Goal: Task Accomplishment & Management: Complete application form

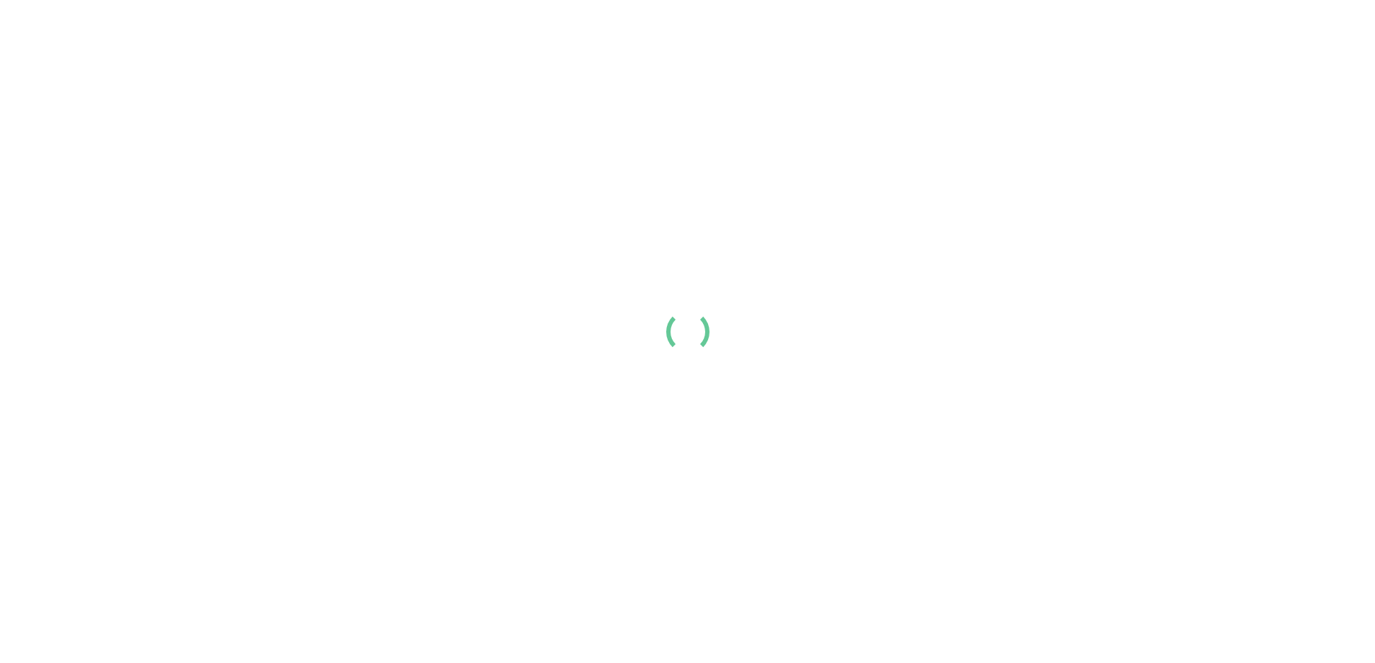
drag, startPoint x: 0, startPoint y: 0, endPoint x: 214, endPoint y: 294, distance: 363.7
click at [214, 294] on div at bounding box center [687, 331] width 1375 height 663
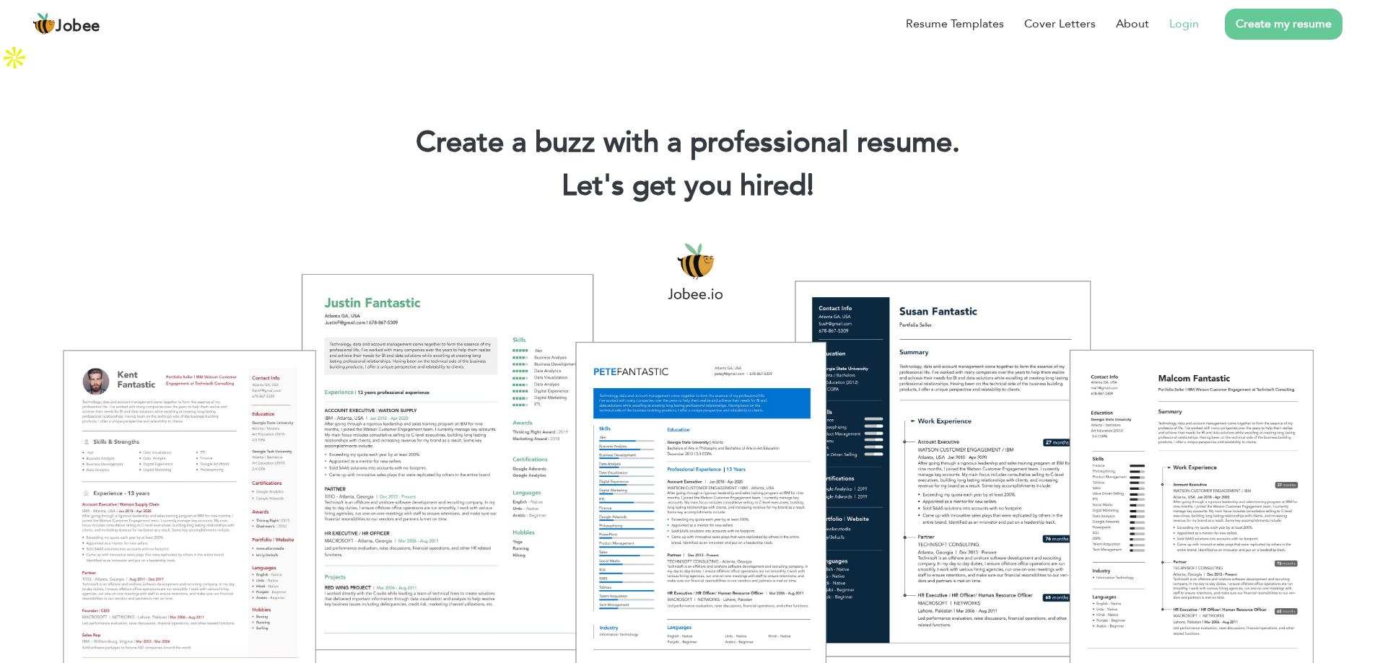
click at [1183, 22] on link "Login" at bounding box center [1185, 23] width 30 height 17
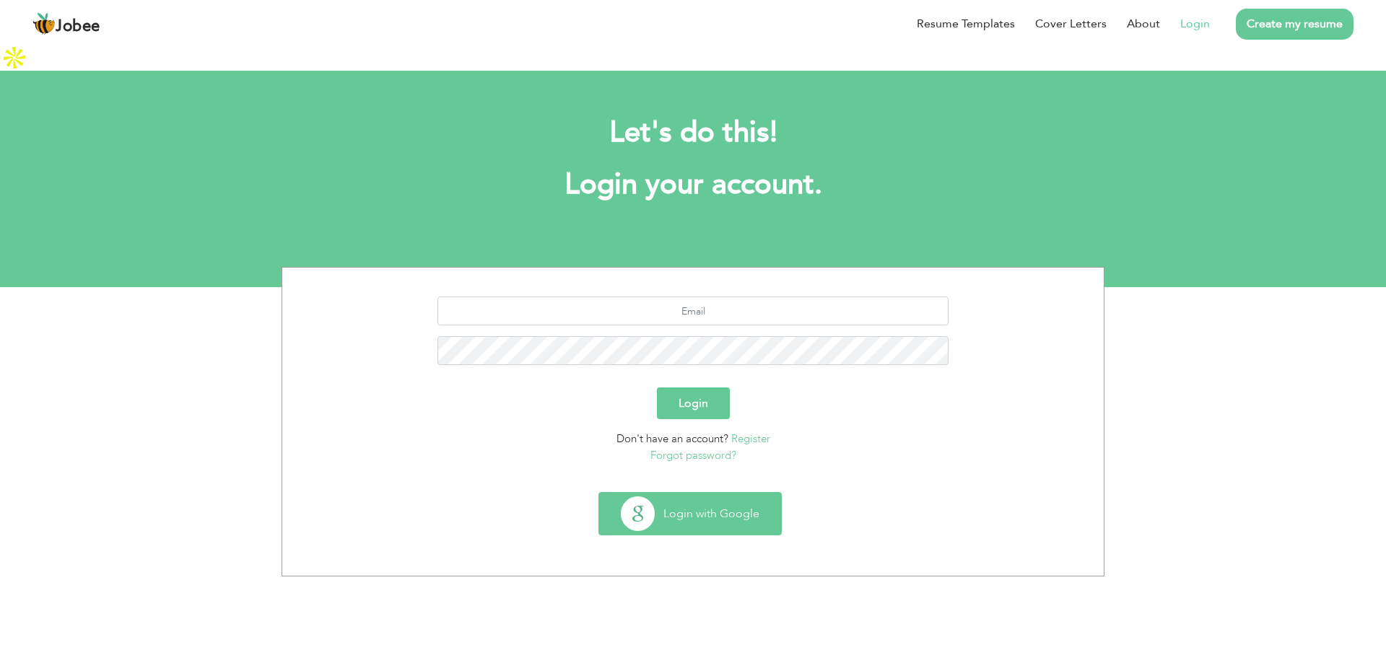
click at [744, 493] on button "Login with Google" at bounding box center [690, 514] width 182 height 42
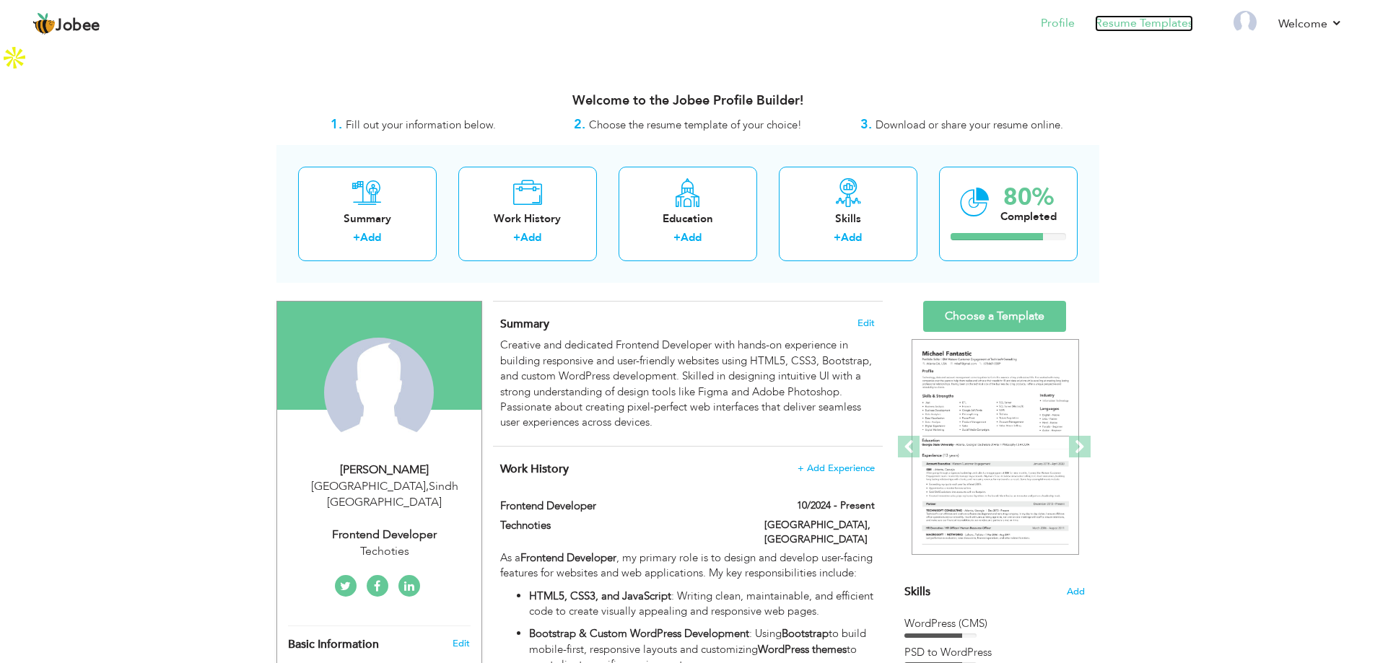
click at [1138, 28] on link "Resume Templates" at bounding box center [1144, 23] width 98 height 17
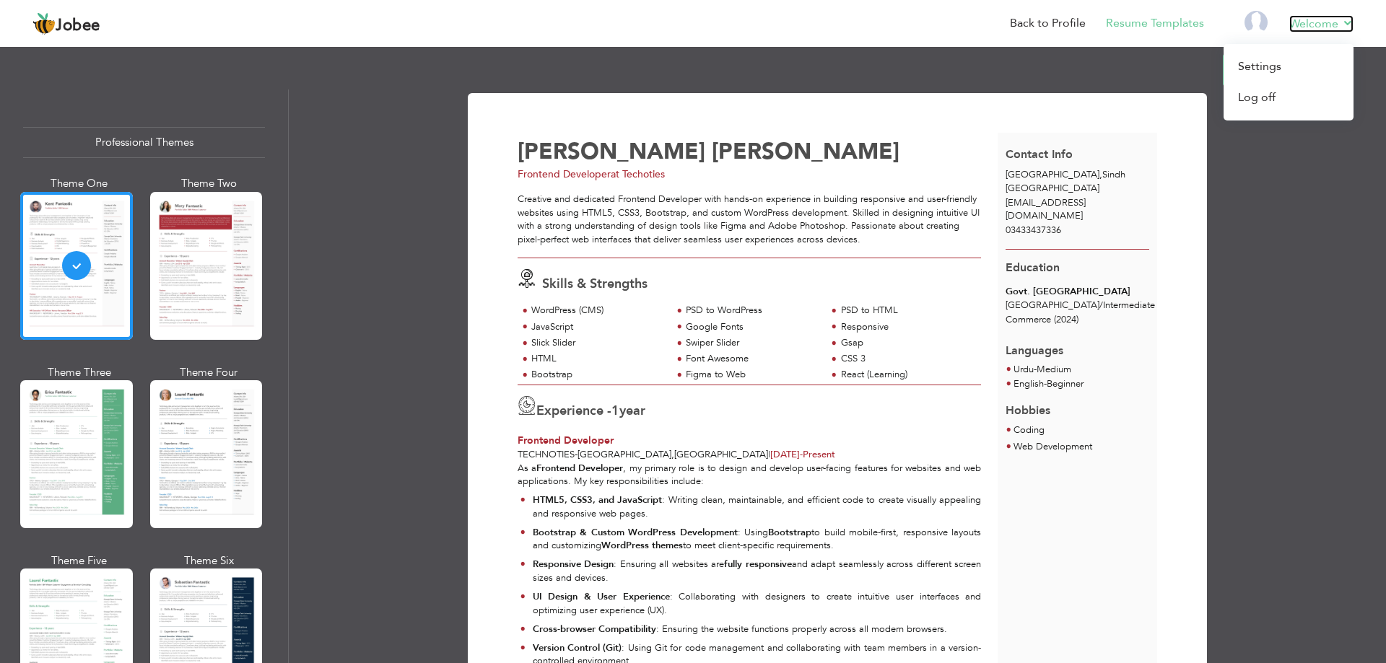
click at [1350, 27] on link "Welcome" at bounding box center [1321, 23] width 64 height 17
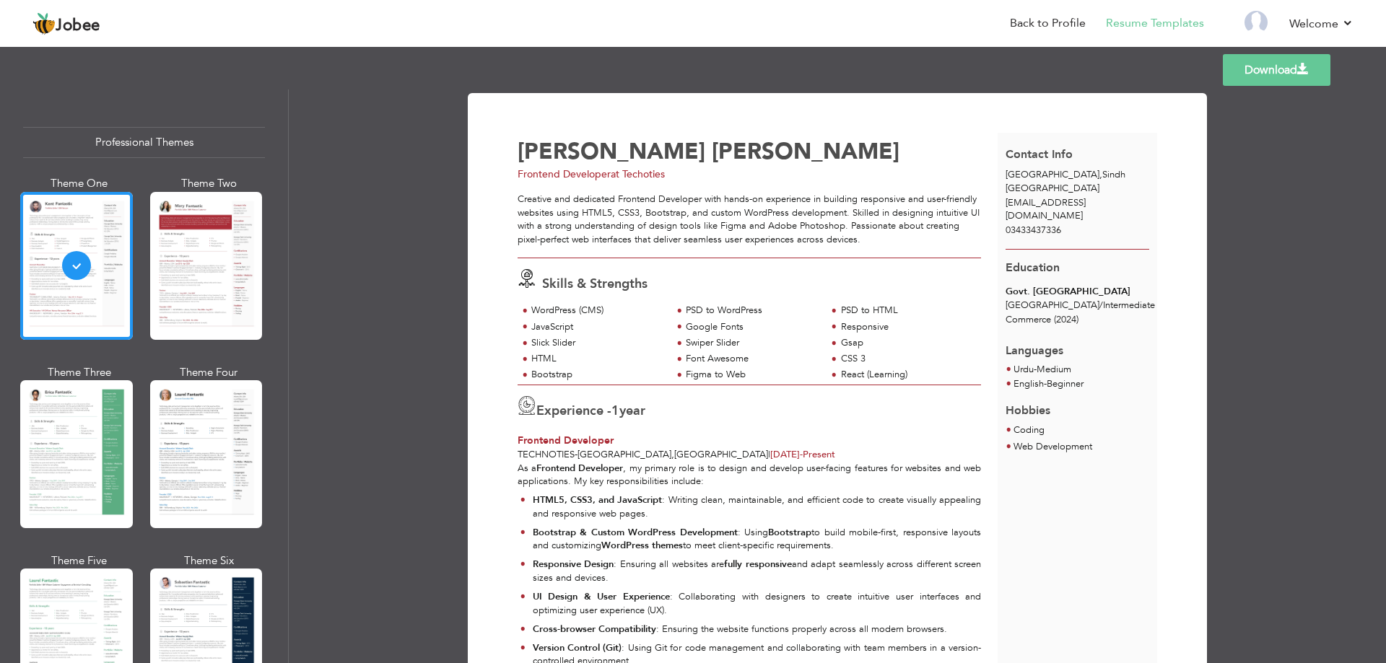
click at [1266, 69] on link "Download" at bounding box center [1277, 70] width 108 height 32
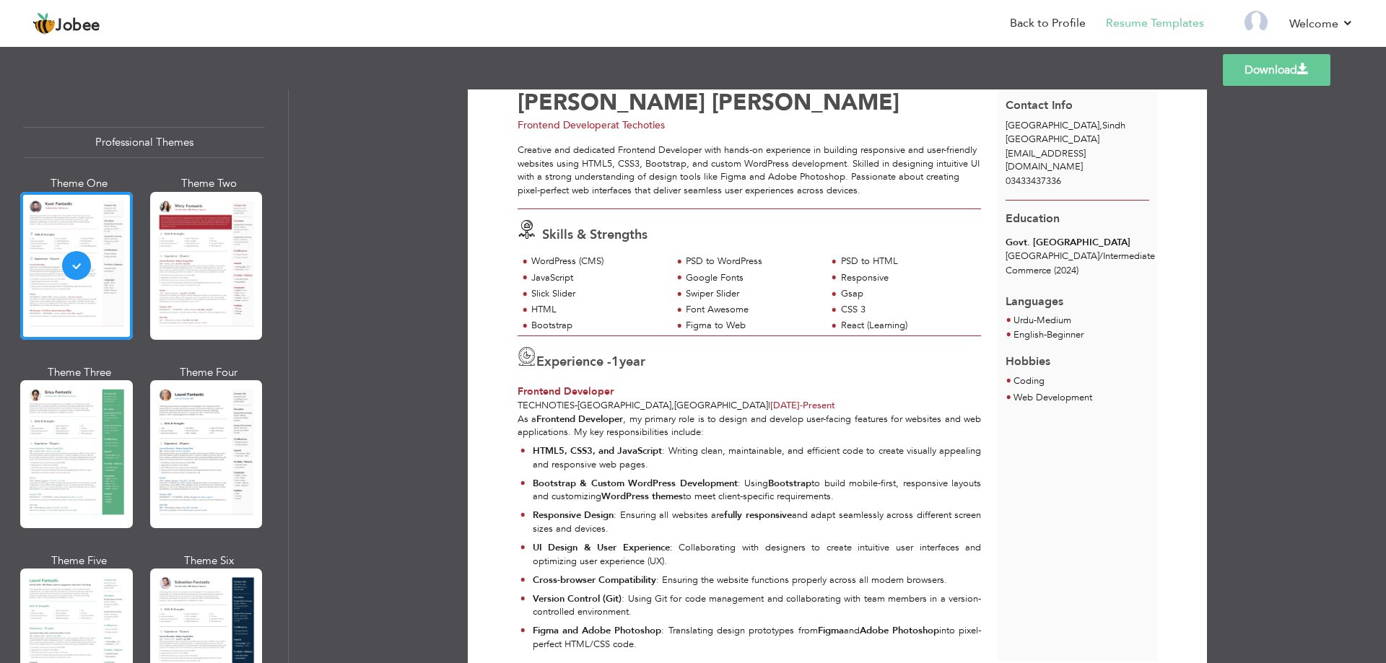
scroll to position [72, 0]
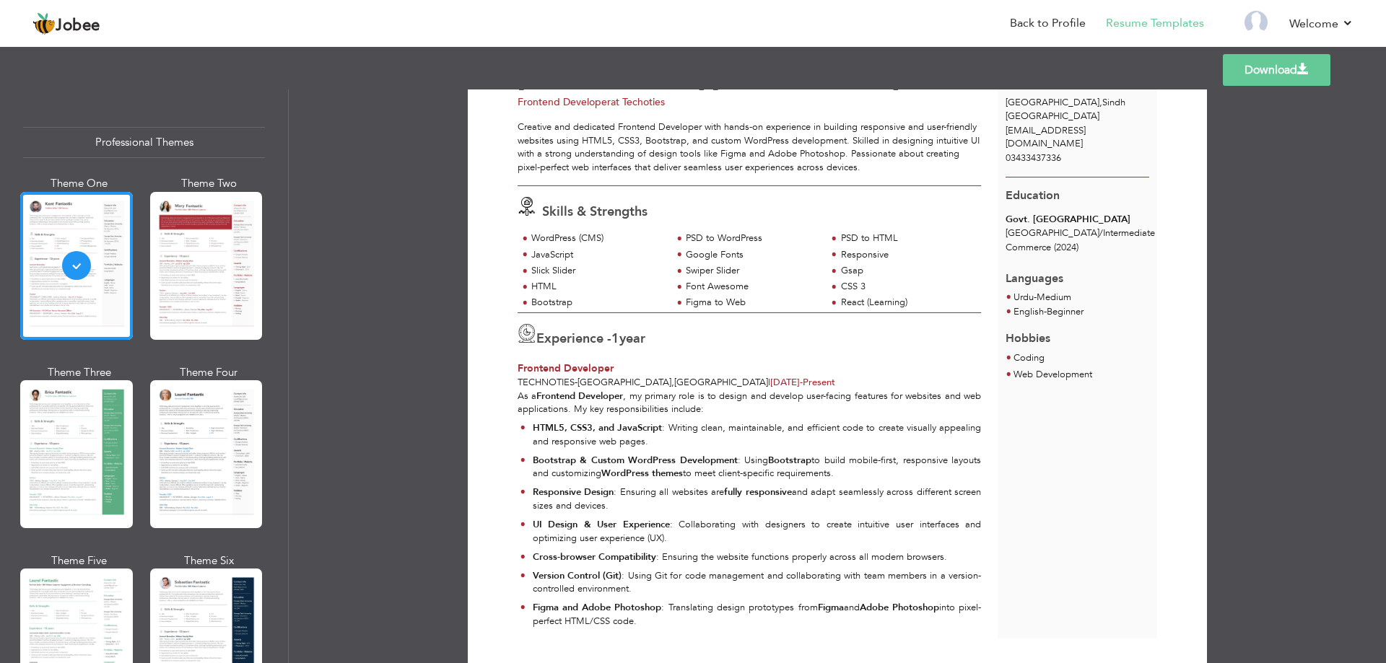
drag, startPoint x: 1229, startPoint y: 56, endPoint x: 900, endPoint y: 22, distance: 331.0
click at [900, 22] on nav "Back to Profile Resume Templates Resume Templates Cover Letters About My Resume…" at bounding box center [692, 24] width 1321 height 39
click at [1023, 25] on link "Back to Profile" at bounding box center [1048, 23] width 76 height 17
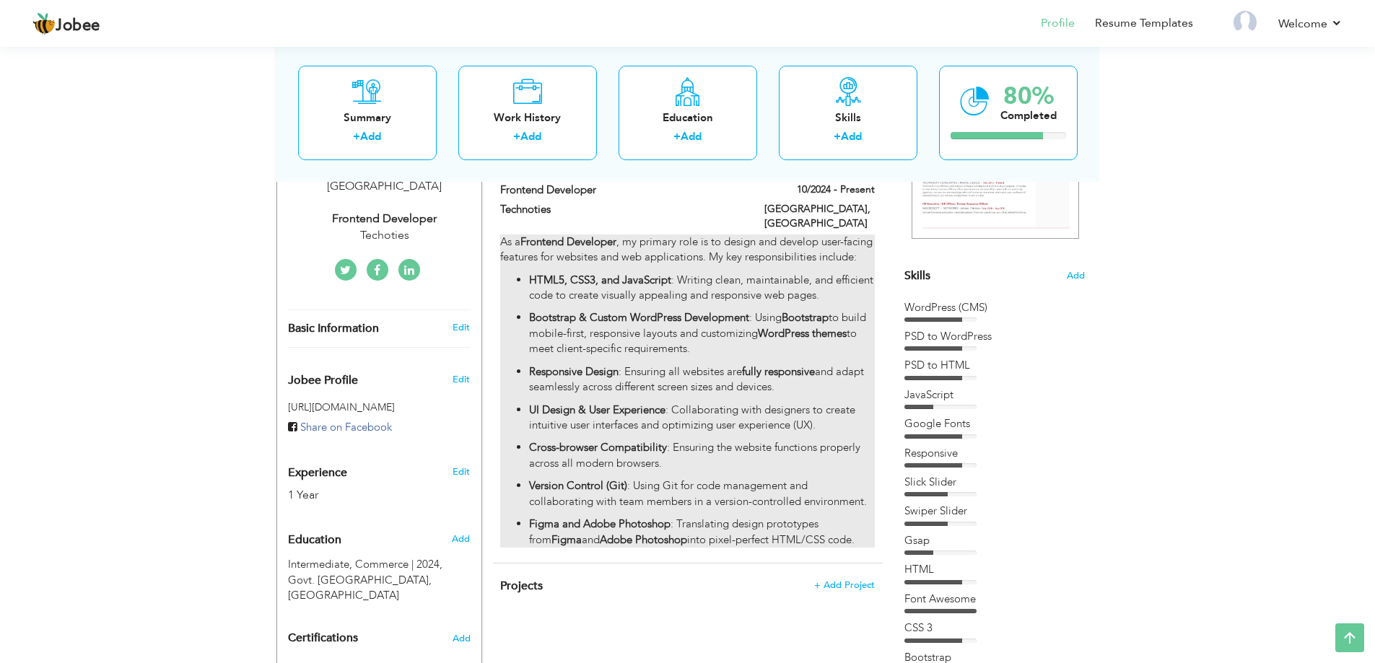
scroll to position [72, 0]
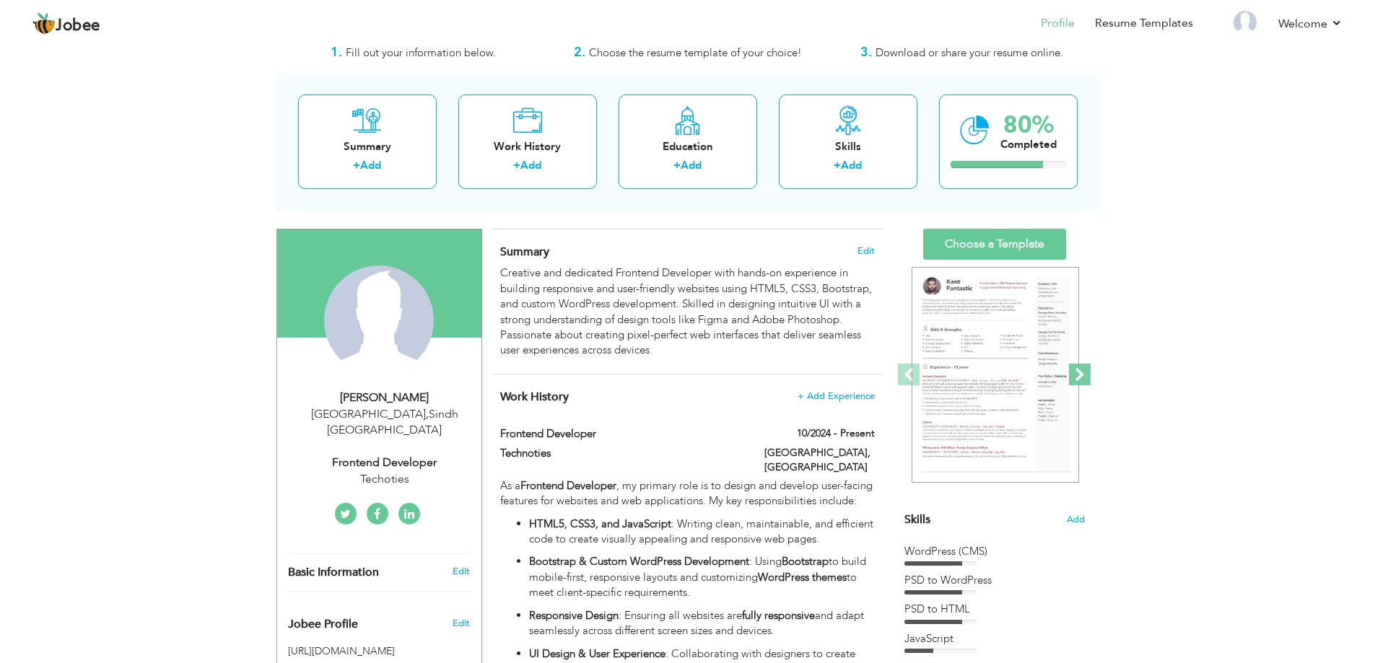
click at [1081, 364] on span at bounding box center [1080, 375] width 22 height 22
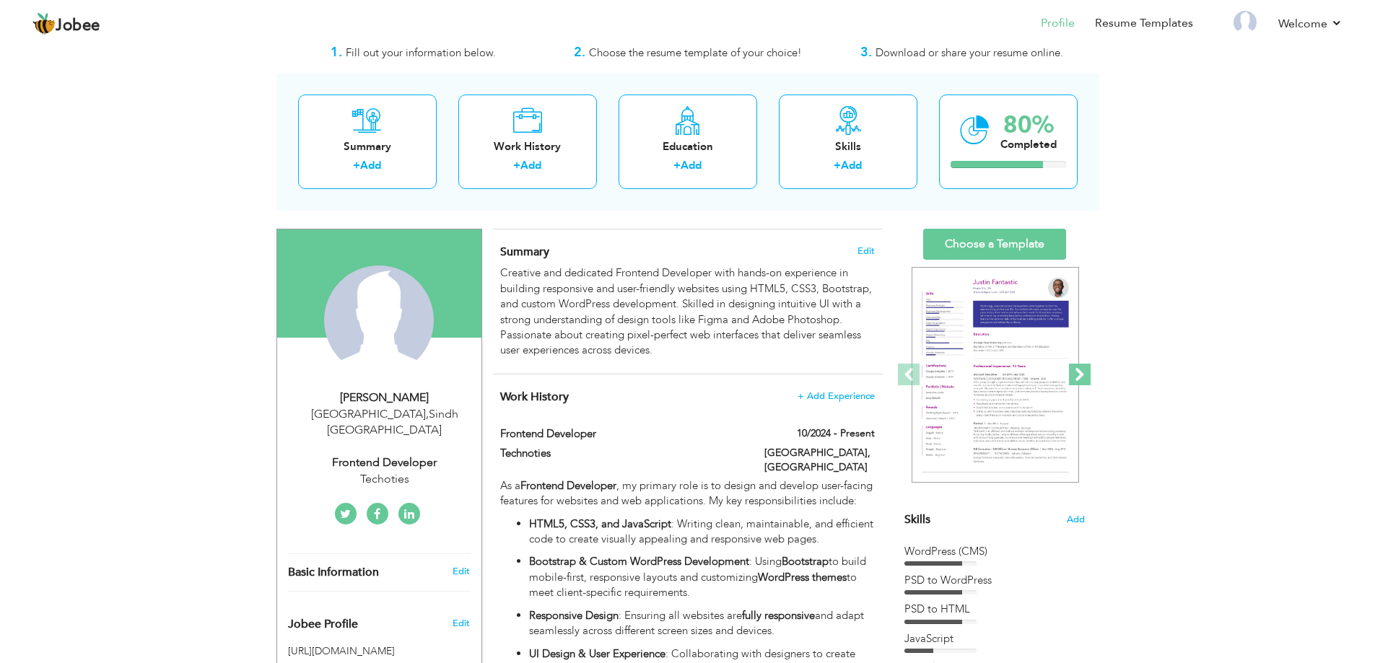
click at [1081, 364] on span at bounding box center [1080, 375] width 22 height 22
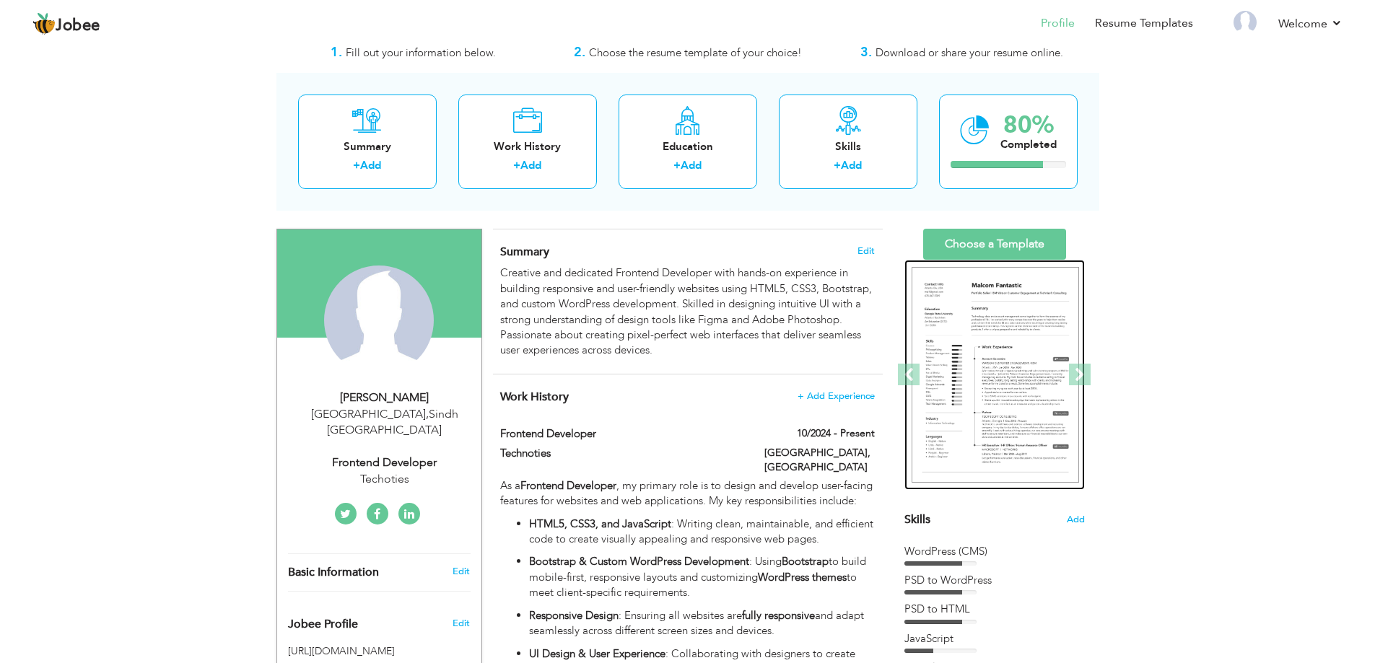
click at [1011, 328] on img at bounding box center [995, 375] width 167 height 217
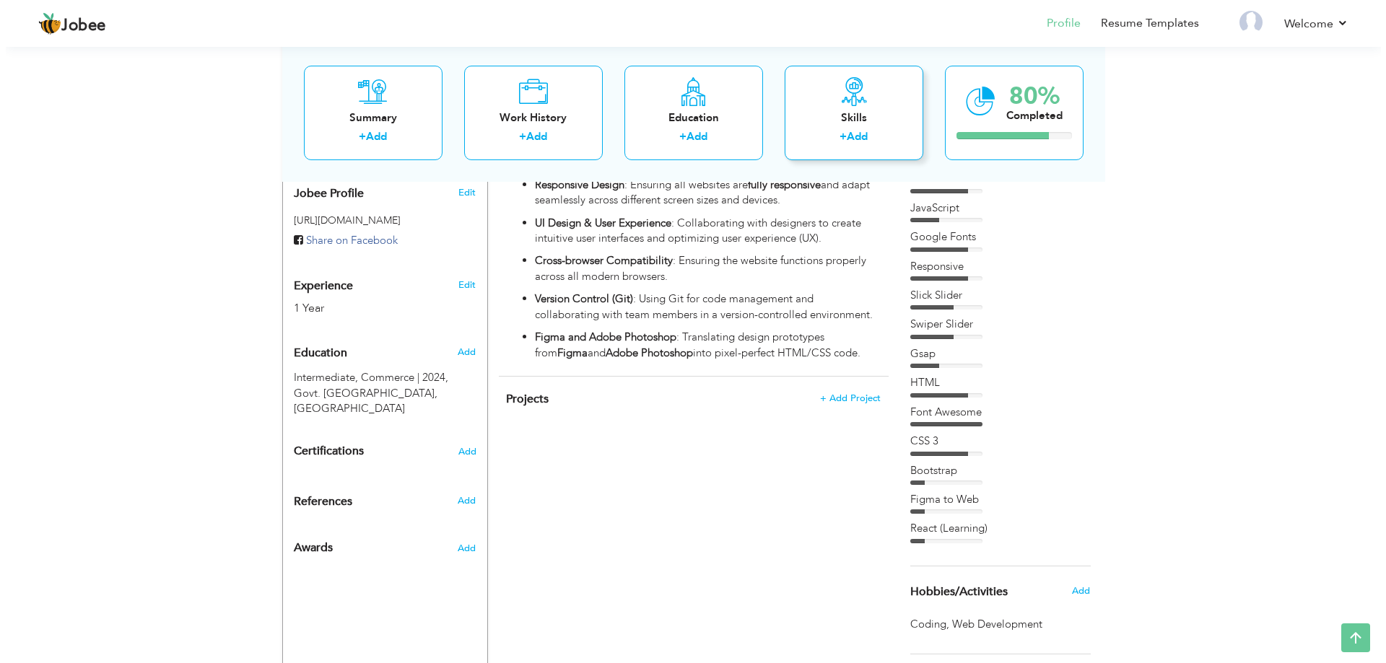
scroll to position [508, 0]
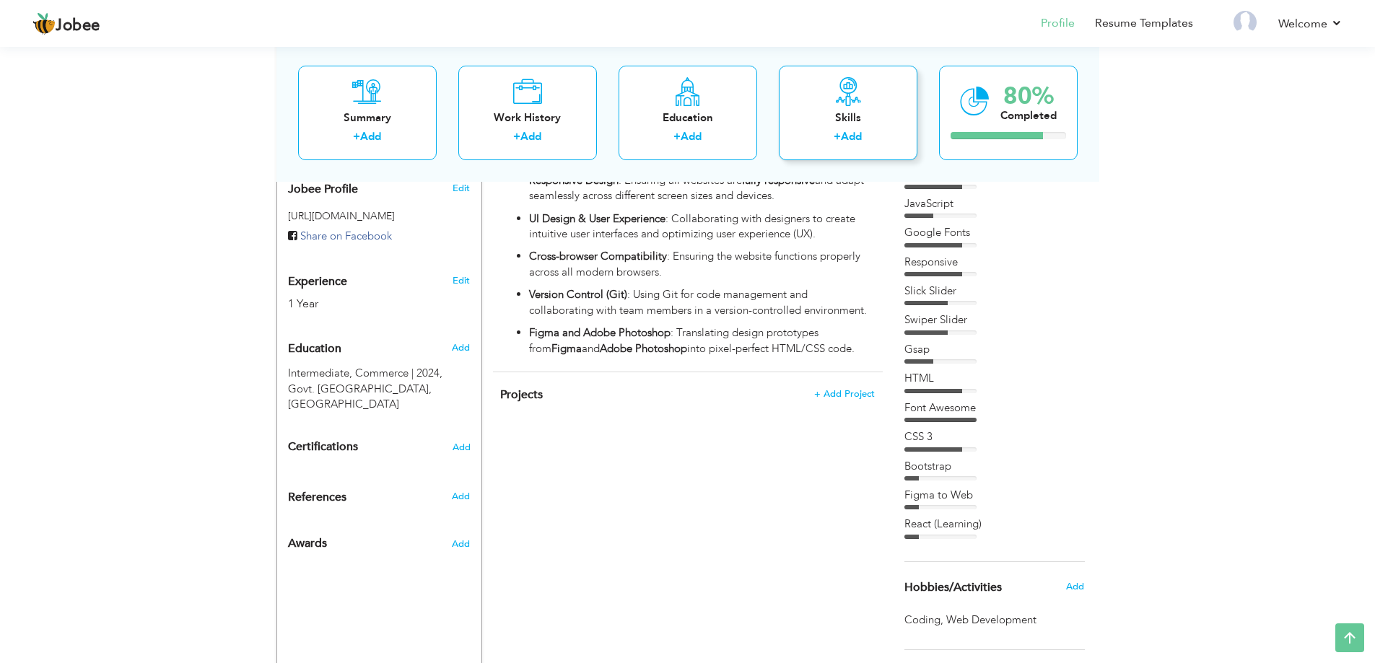
click at [864, 113] on div "Skills" at bounding box center [849, 117] width 116 height 15
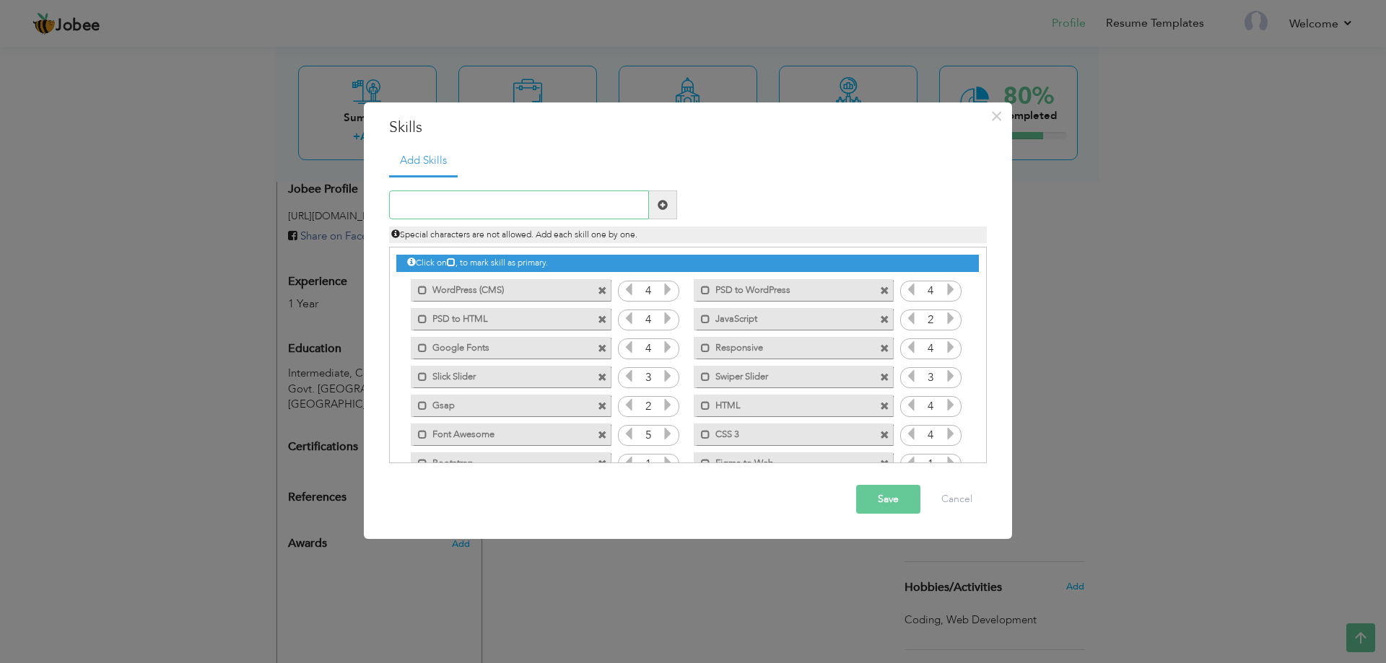
click at [514, 201] on input "text" at bounding box center [519, 205] width 260 height 29
type input "Wix"
click at [656, 209] on span at bounding box center [663, 205] width 28 height 29
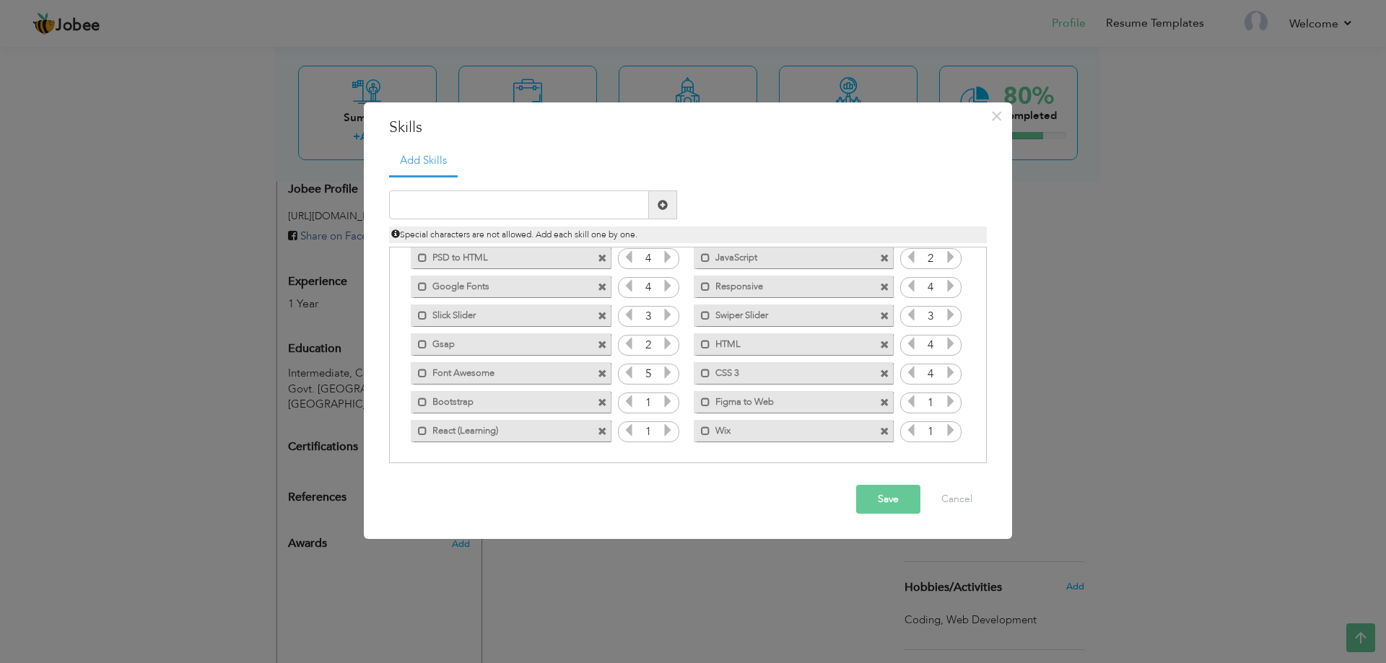
click at [946, 433] on icon at bounding box center [950, 430] width 13 height 13
click at [601, 203] on input "text" at bounding box center [519, 205] width 260 height 29
type input "S"
type input "Shopify"
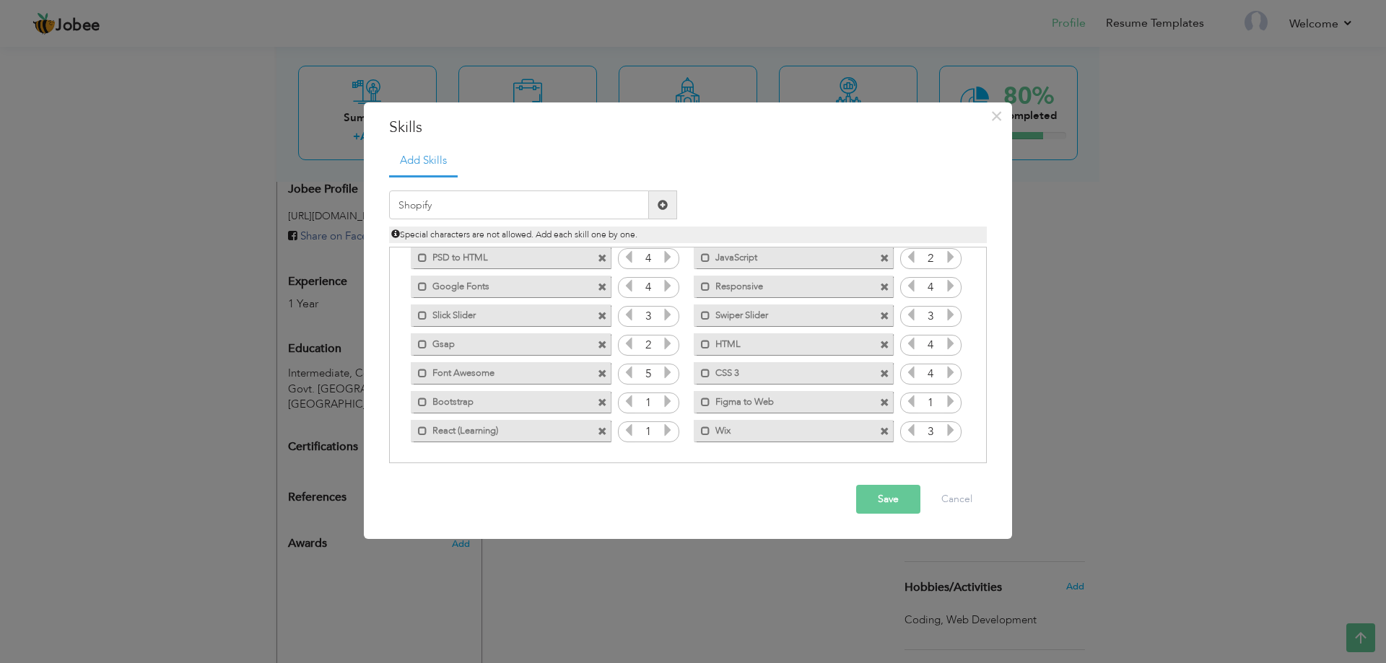
click at [658, 207] on span at bounding box center [663, 205] width 10 height 10
click at [664, 435] on icon at bounding box center [667, 430] width 13 height 13
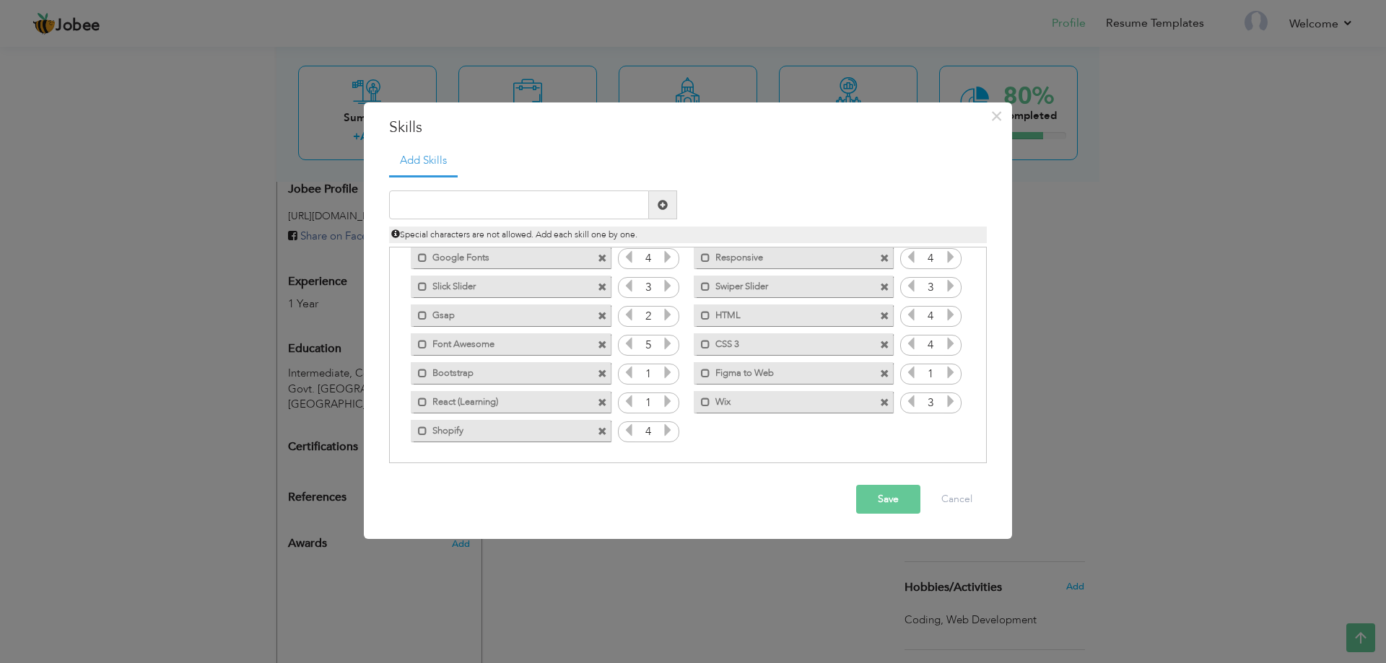
click at [630, 435] on icon at bounding box center [628, 430] width 13 height 13
click at [914, 492] on button "Save" at bounding box center [888, 499] width 64 height 29
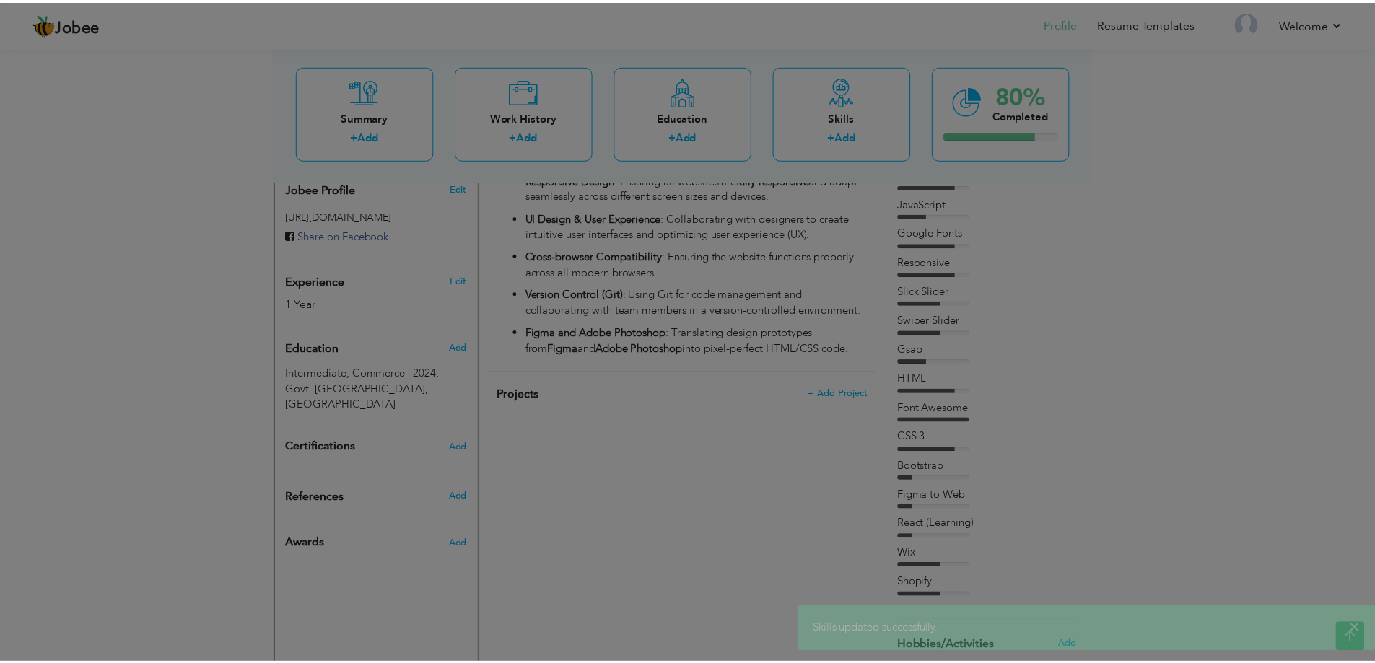
scroll to position [0, 0]
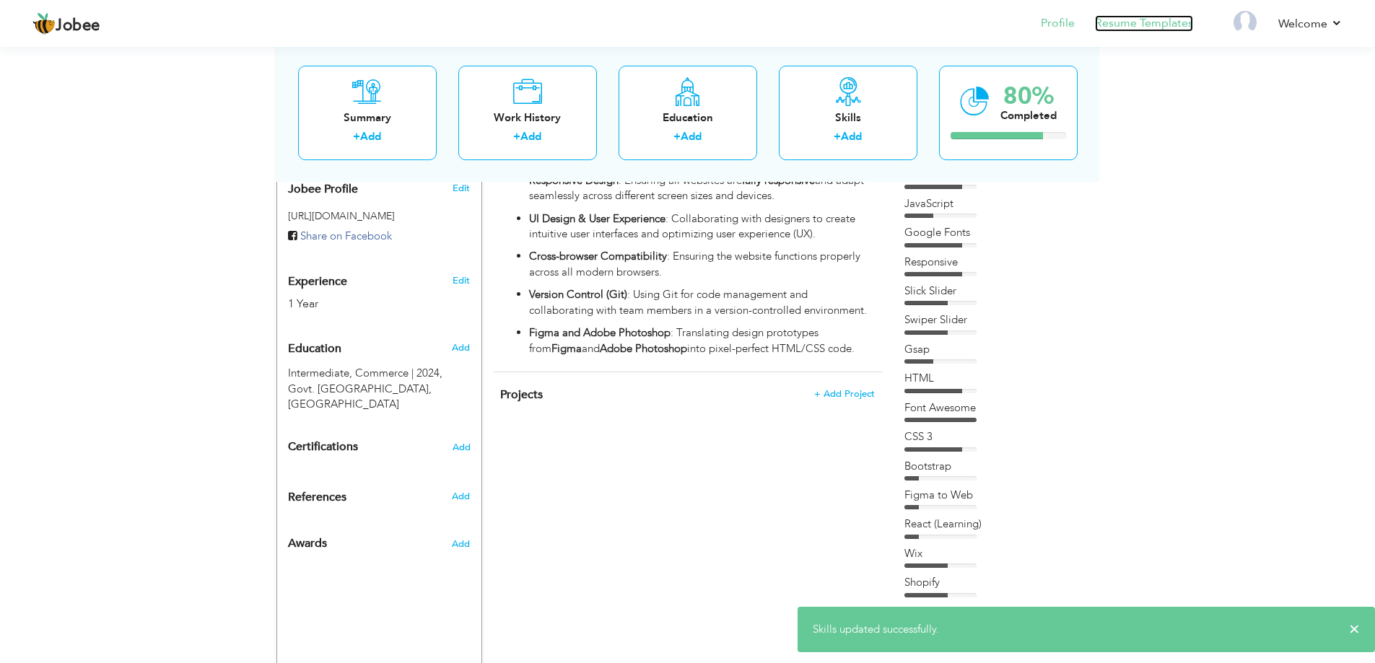
click at [1177, 21] on link "Resume Templates" at bounding box center [1144, 23] width 98 height 17
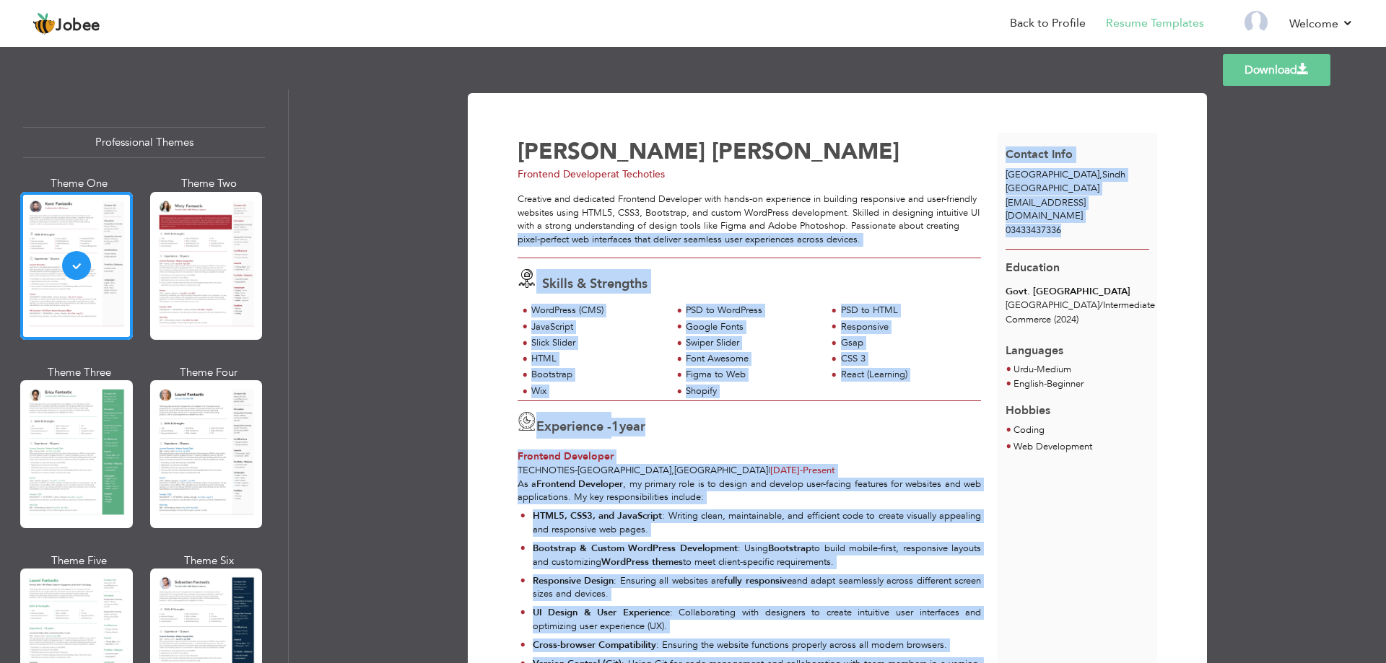
drag, startPoint x: 1048, startPoint y: 230, endPoint x: 986, endPoint y: 231, distance: 61.4
click at [986, 231] on div "Waqar Abbas Frontend Developer at Techoties Skills & Strengths" at bounding box center [838, 430] width 640 height 595
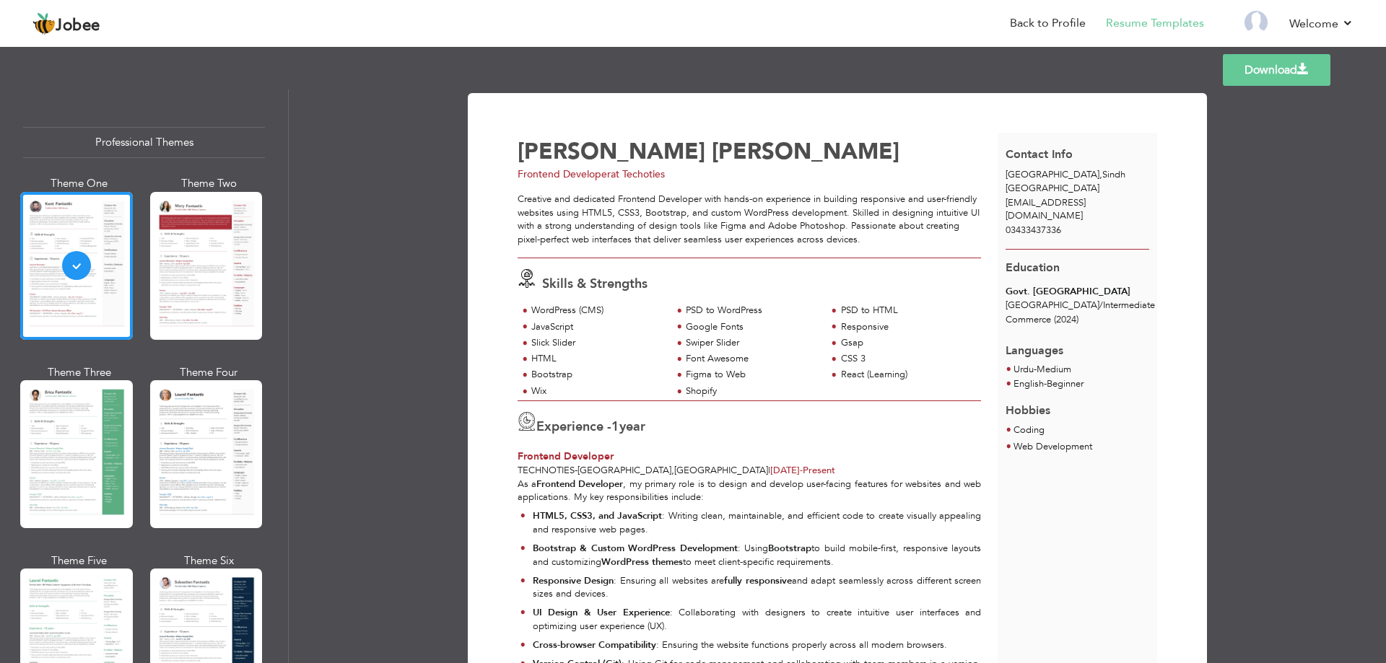
click at [1105, 256] on div "Education Govt. Boys Premier College Karachi / Intermediate Commerce (2024)" at bounding box center [1078, 290] width 160 height 82
drag, startPoint x: 1002, startPoint y: 292, endPoint x: 1127, endPoint y: 290, distance: 124.9
click at [1127, 290] on div "Govt. Boys Premier College Karachi / Intermediate Commerce (2024)" at bounding box center [1078, 306] width 160 height 43
drag, startPoint x: 1003, startPoint y: 306, endPoint x: 1094, endPoint y: 307, distance: 91.0
click at [1094, 307] on span "Karachi / Intermediate" at bounding box center [1080, 305] width 149 height 13
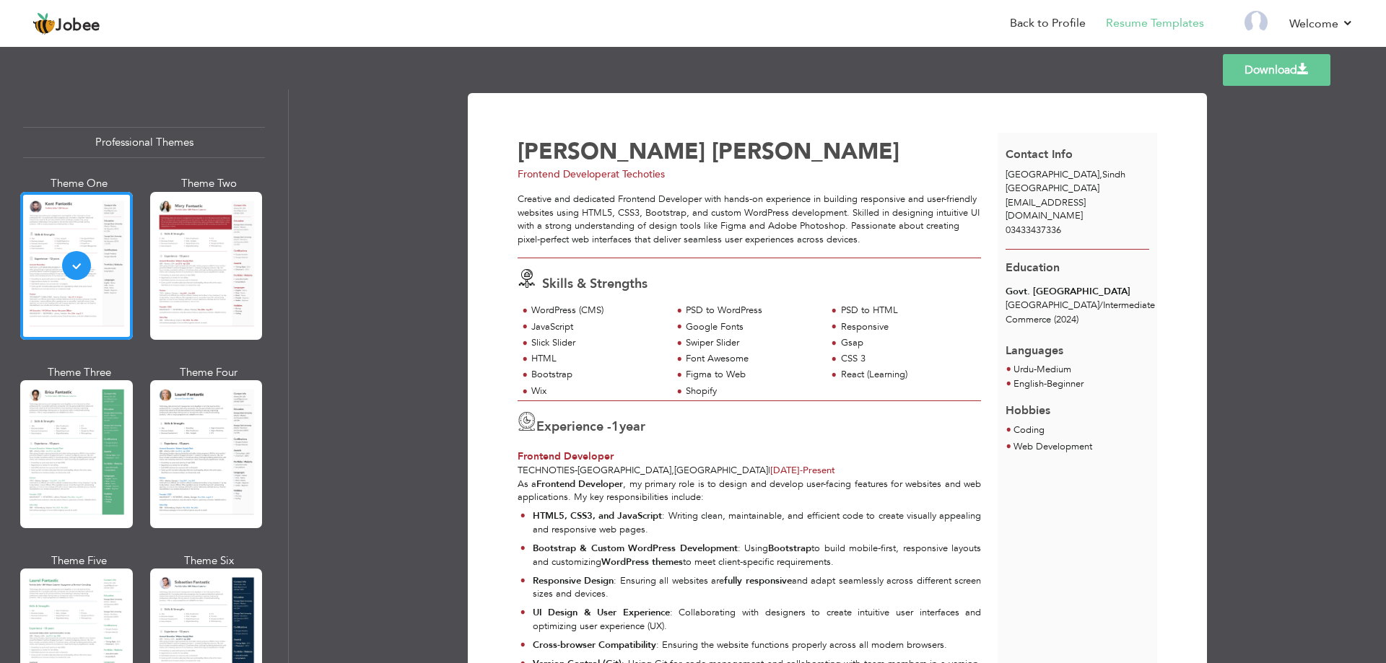
click at [1077, 334] on div "Languages Urdu - Medium" at bounding box center [1078, 355] width 160 height 46
drag, startPoint x: 998, startPoint y: 326, endPoint x: 1095, endPoint y: 321, distance: 96.8
click at [1095, 321] on div "Govt. Boys Premier College Karachi / Intermediate Commerce (2024)" at bounding box center [1078, 306] width 160 height 43
click at [1096, 321] on div "Commerce (2024)" at bounding box center [1078, 320] width 144 height 14
drag, startPoint x: 1016, startPoint y: 370, endPoint x: 1092, endPoint y: 370, distance: 75.1
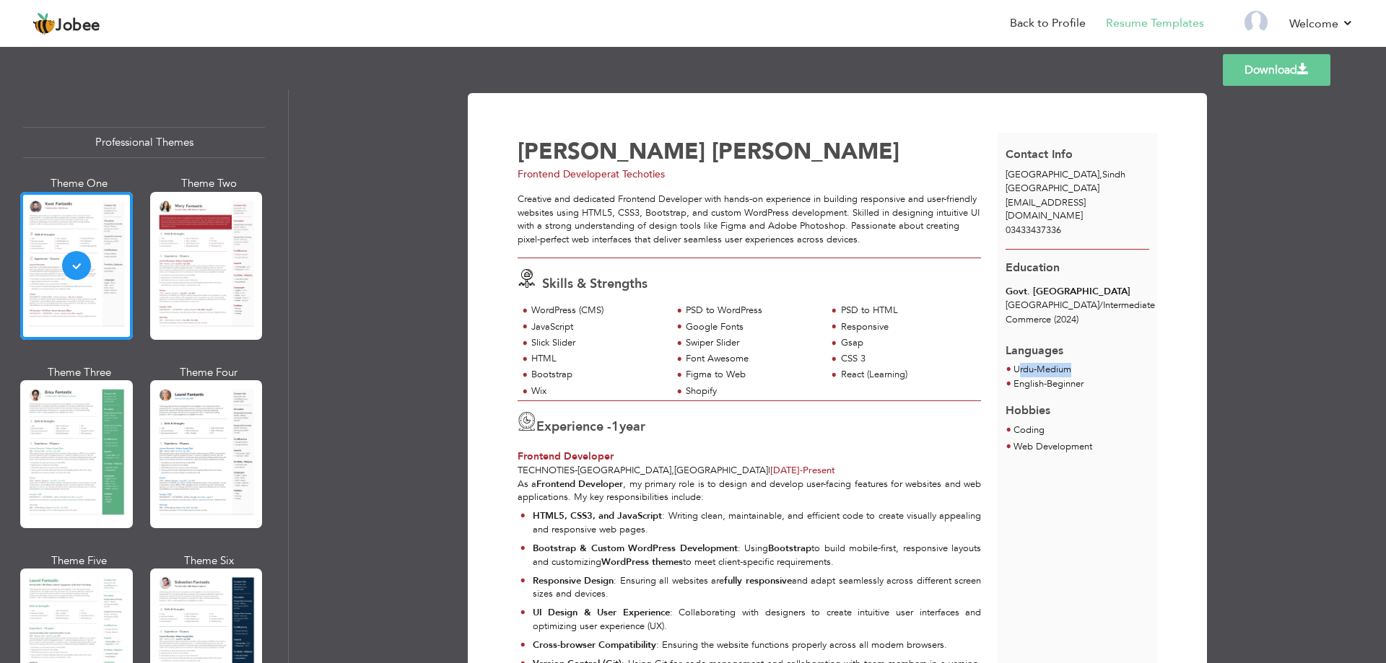
click at [1092, 370] on ul "Urdu - Medium" at bounding box center [1078, 370] width 144 height 14
drag, startPoint x: 1012, startPoint y: 389, endPoint x: 1093, endPoint y: 383, distance: 81.1
click at [1093, 383] on ul "English - Beginner" at bounding box center [1078, 385] width 144 height 14
click at [1079, 406] on div "Hobbies" at bounding box center [1078, 405] width 144 height 27
drag, startPoint x: 1012, startPoint y: 429, endPoint x: 1066, endPoint y: 430, distance: 54.1
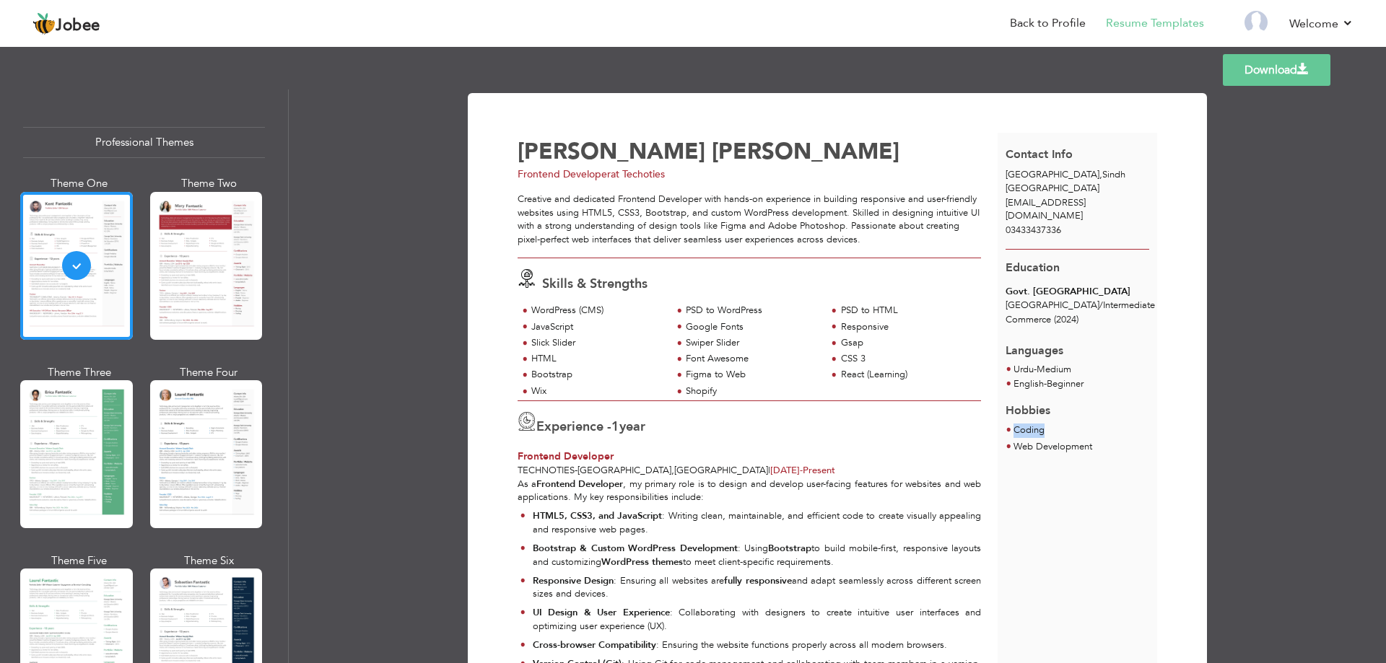
click at [1067, 430] on ul "Coding" at bounding box center [1078, 415] width 144 height 46
click at [1049, 466] on div "Contact Info Karachi , Sindh Pakistan syedwaqarabbaszaidi110@gmail.com 03433437…" at bounding box center [1078, 430] width 160 height 595
drag, startPoint x: 1019, startPoint y: 450, endPoint x: 1102, endPoint y: 449, distance: 83.0
click at [1102, 449] on ul "Web Development" at bounding box center [1078, 447] width 144 height 14
click at [1082, 495] on div "Contact Info Karachi , Sindh Pakistan syedwaqarabbaszaidi110@gmail.com 03433437…" at bounding box center [1078, 430] width 160 height 595
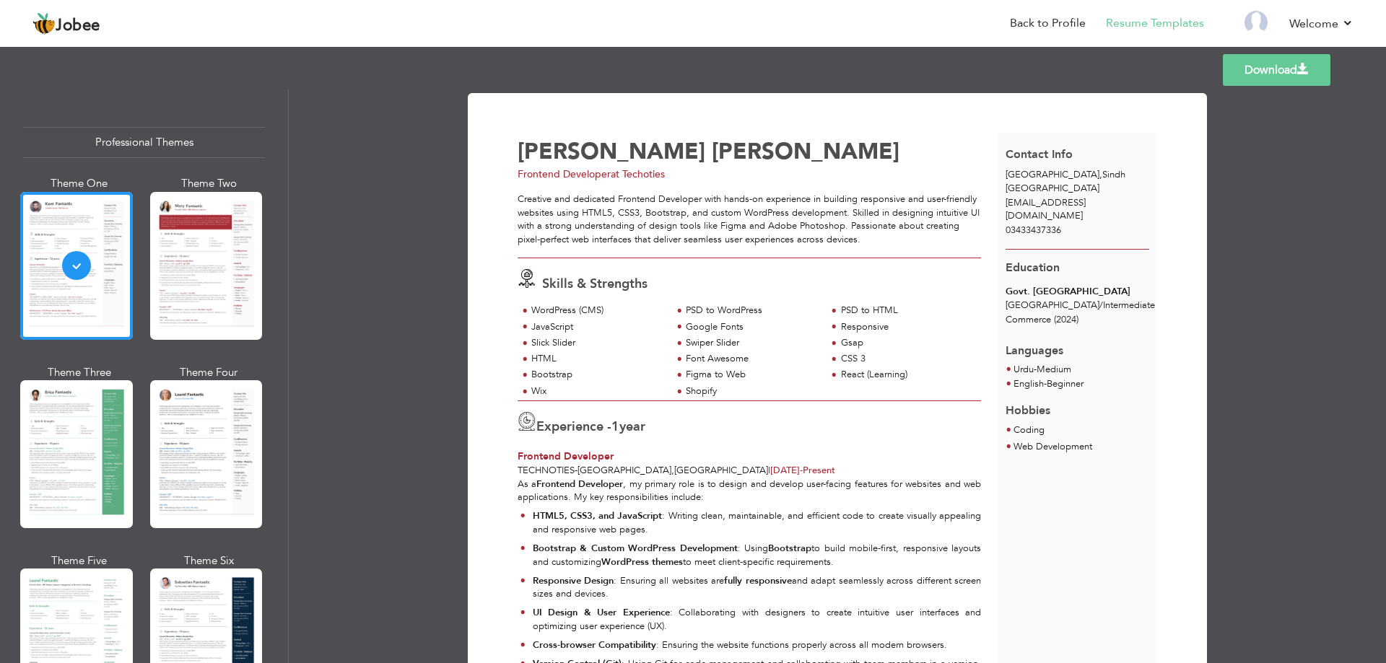
click at [1025, 432] on span "Coding" at bounding box center [1029, 430] width 31 height 13
click at [1038, 479] on div "Contact Info Karachi , Sindh Pakistan syedwaqarabbaszaidi110@gmail.com 03433437…" at bounding box center [1078, 430] width 160 height 595
click at [1031, 445] on span "Web Development" at bounding box center [1053, 446] width 79 height 13
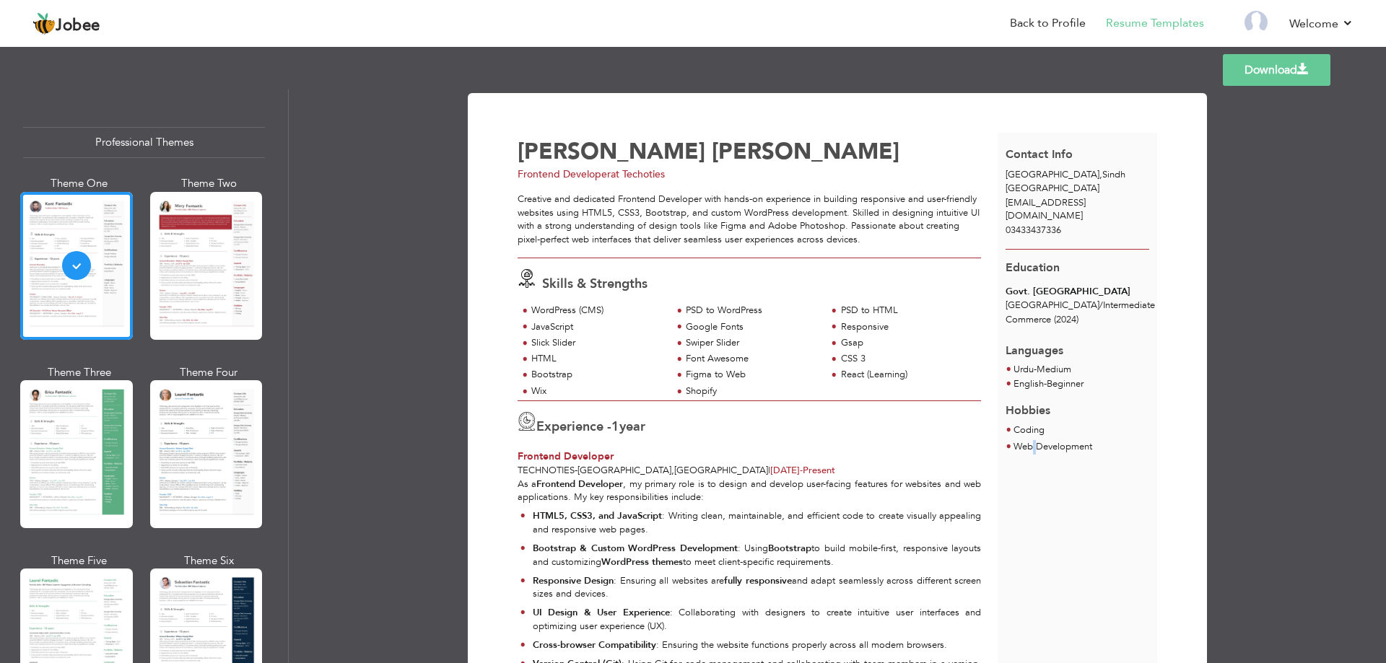
click at [1034, 448] on span "Web Development" at bounding box center [1053, 446] width 79 height 13
click at [1040, 448] on span "Web Development" at bounding box center [1053, 446] width 79 height 13
drag, startPoint x: 1040, startPoint y: 448, endPoint x: 1032, endPoint y: 482, distance: 34.7
click at [1040, 449] on span "Web Development" at bounding box center [1053, 446] width 79 height 13
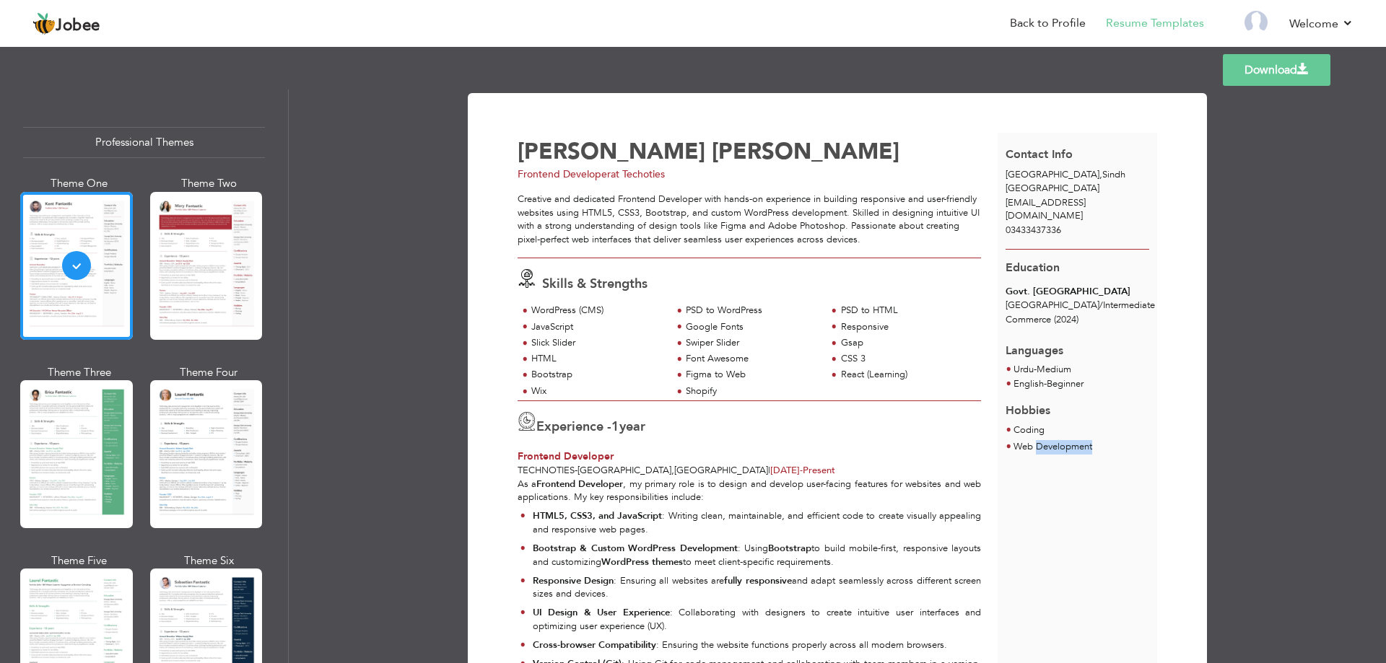
click at [1032, 482] on div "Contact Info Karachi , Sindh Pakistan syedwaqarabbaszaidi110@gmail.com 03433437…" at bounding box center [1078, 430] width 160 height 595
click at [1055, 483] on div "Contact Info Karachi , Sindh Pakistan syedwaqarabbaszaidi110@gmail.com 03433437…" at bounding box center [1078, 430] width 160 height 595
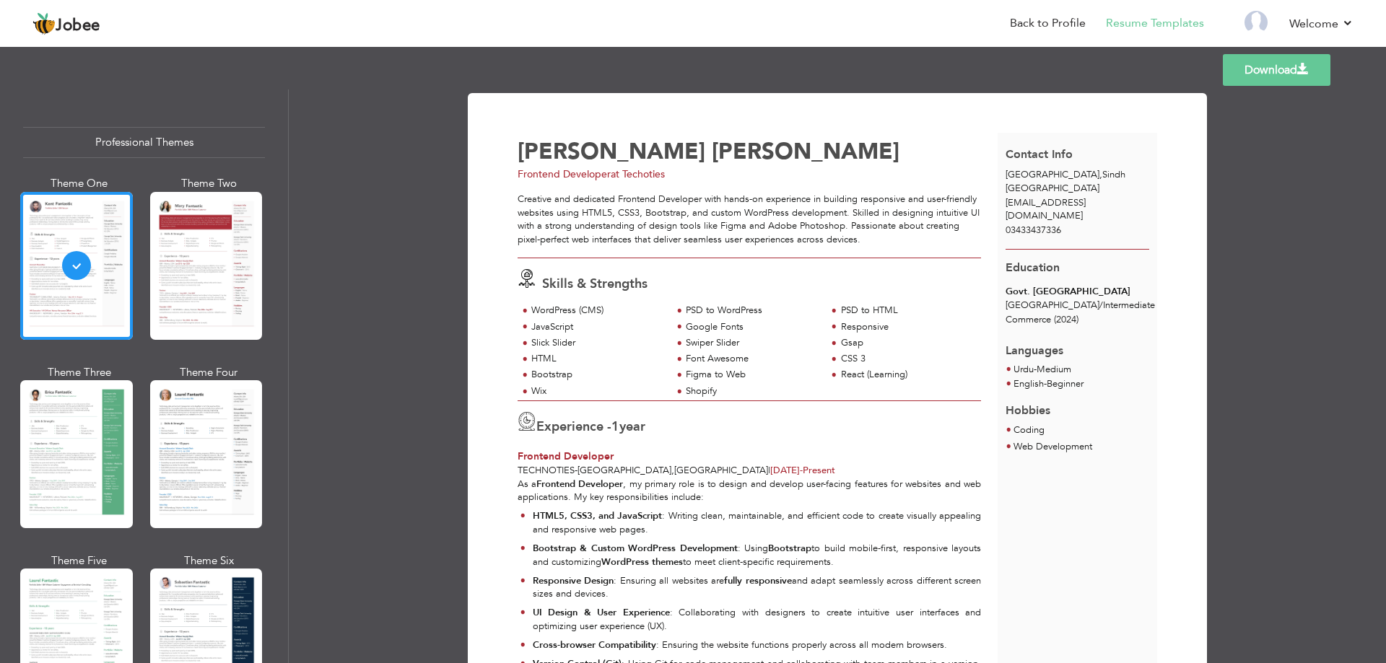
click at [1112, 468] on div "Contact Info Karachi , Sindh Pakistan syedwaqarabbaszaidi110@gmail.com 03433437…" at bounding box center [1078, 430] width 160 height 595
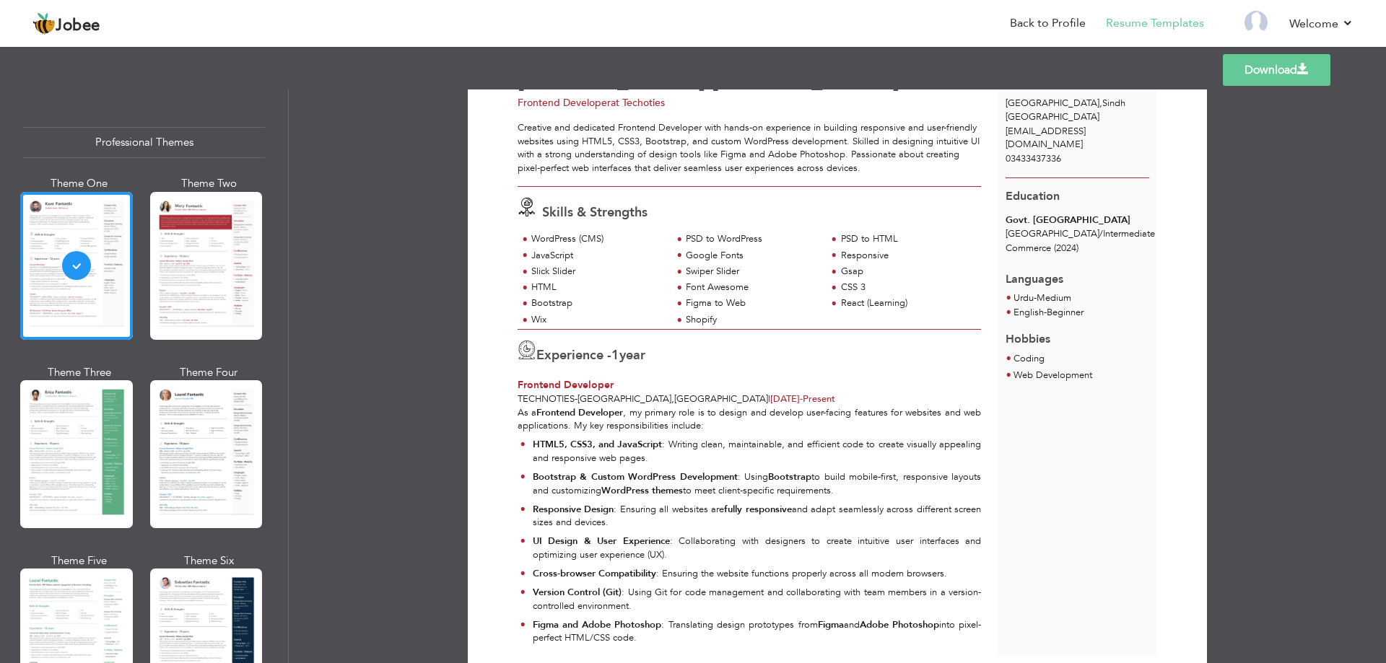
scroll to position [72, 0]
click at [1254, 69] on link "Download" at bounding box center [1277, 70] width 108 height 32
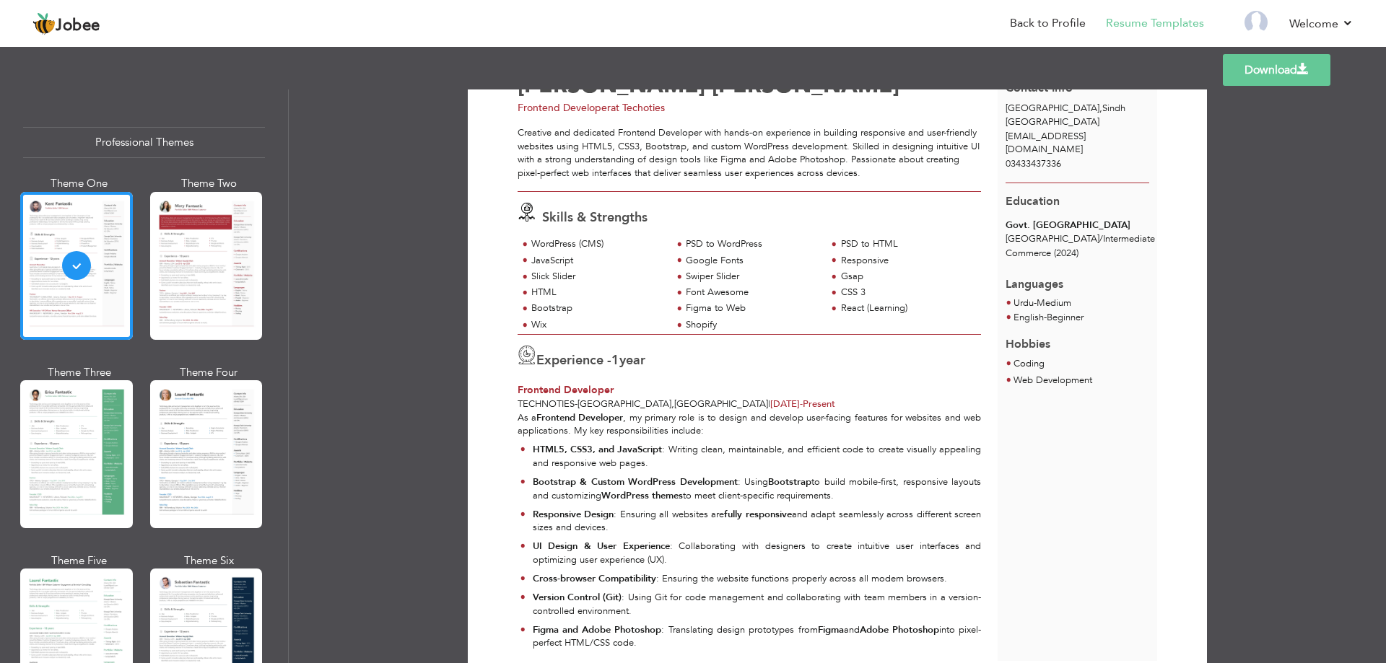
scroll to position [0, 0]
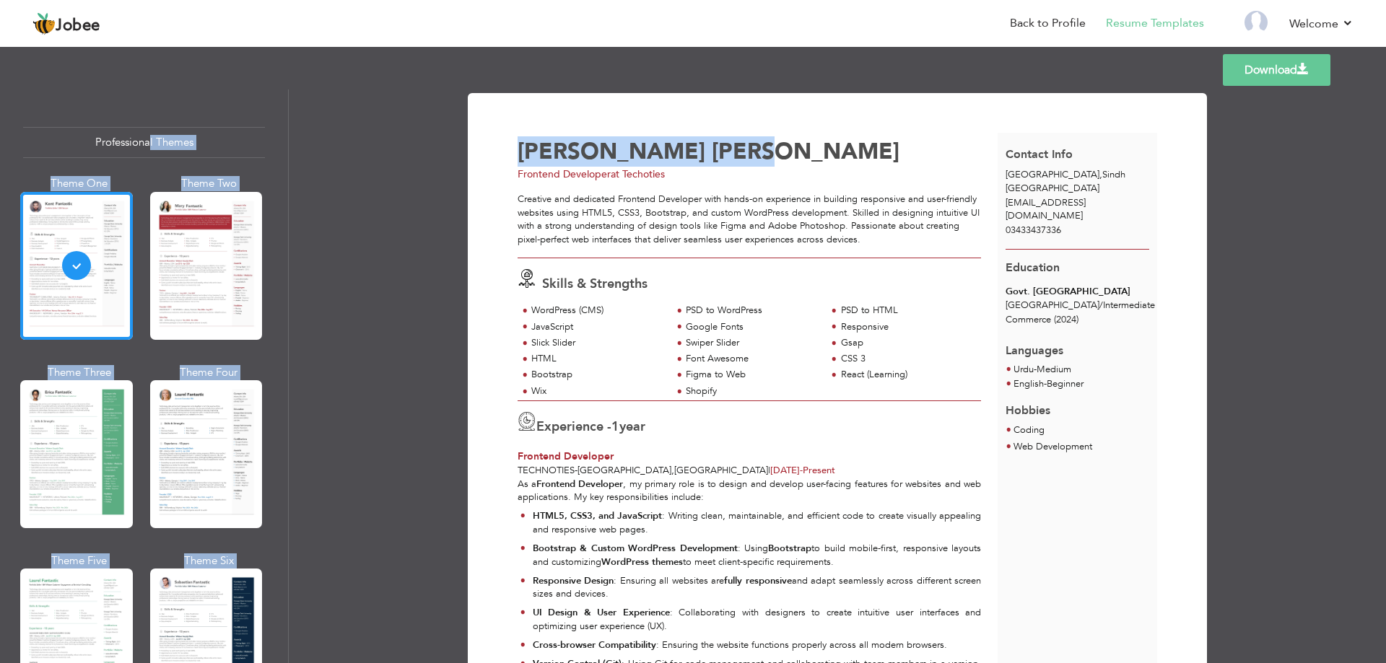
drag, startPoint x: 700, startPoint y: 154, endPoint x: 147, endPoint y: 137, distance: 553.2
click at [147, 137] on div "Professional Themes Theme One Theme Two Theme Three Theme Four" at bounding box center [693, 377] width 1386 height 574
click at [671, 138] on div "Waqar Abbas" at bounding box center [762, 150] width 488 height 28
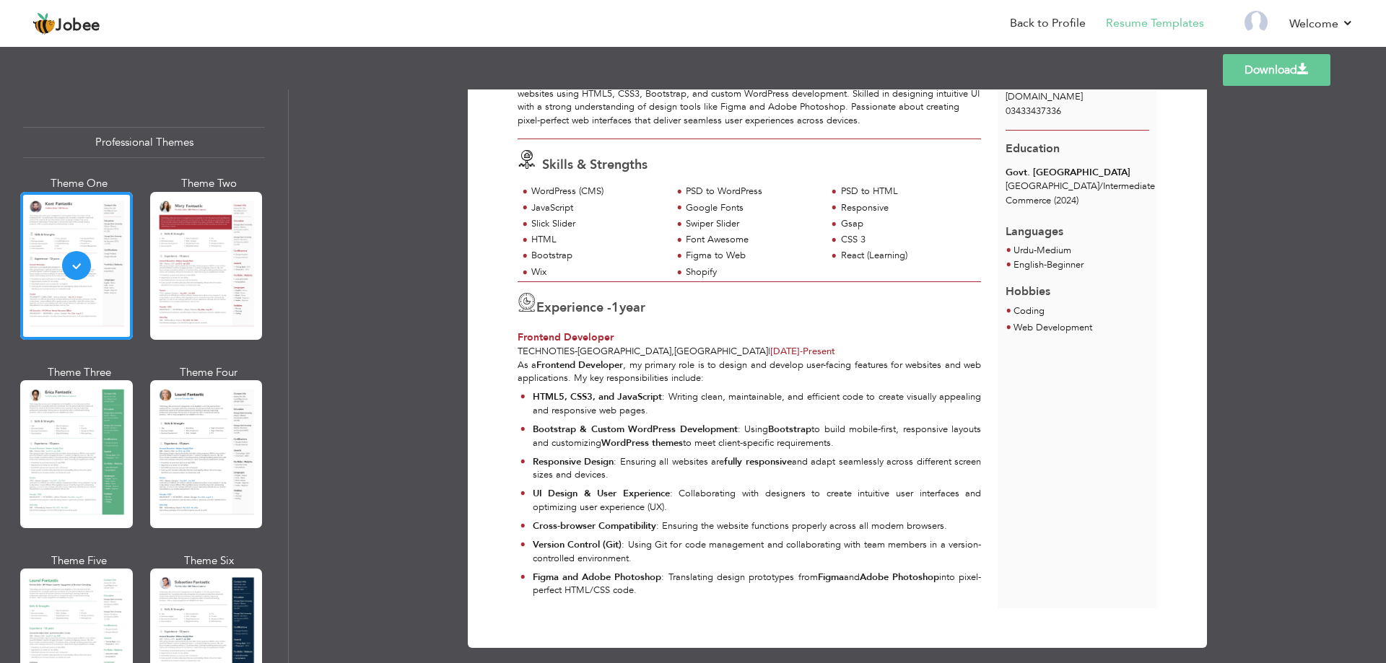
scroll to position [134, 0]
